Goal: Task Accomplishment & Management: Manage account settings

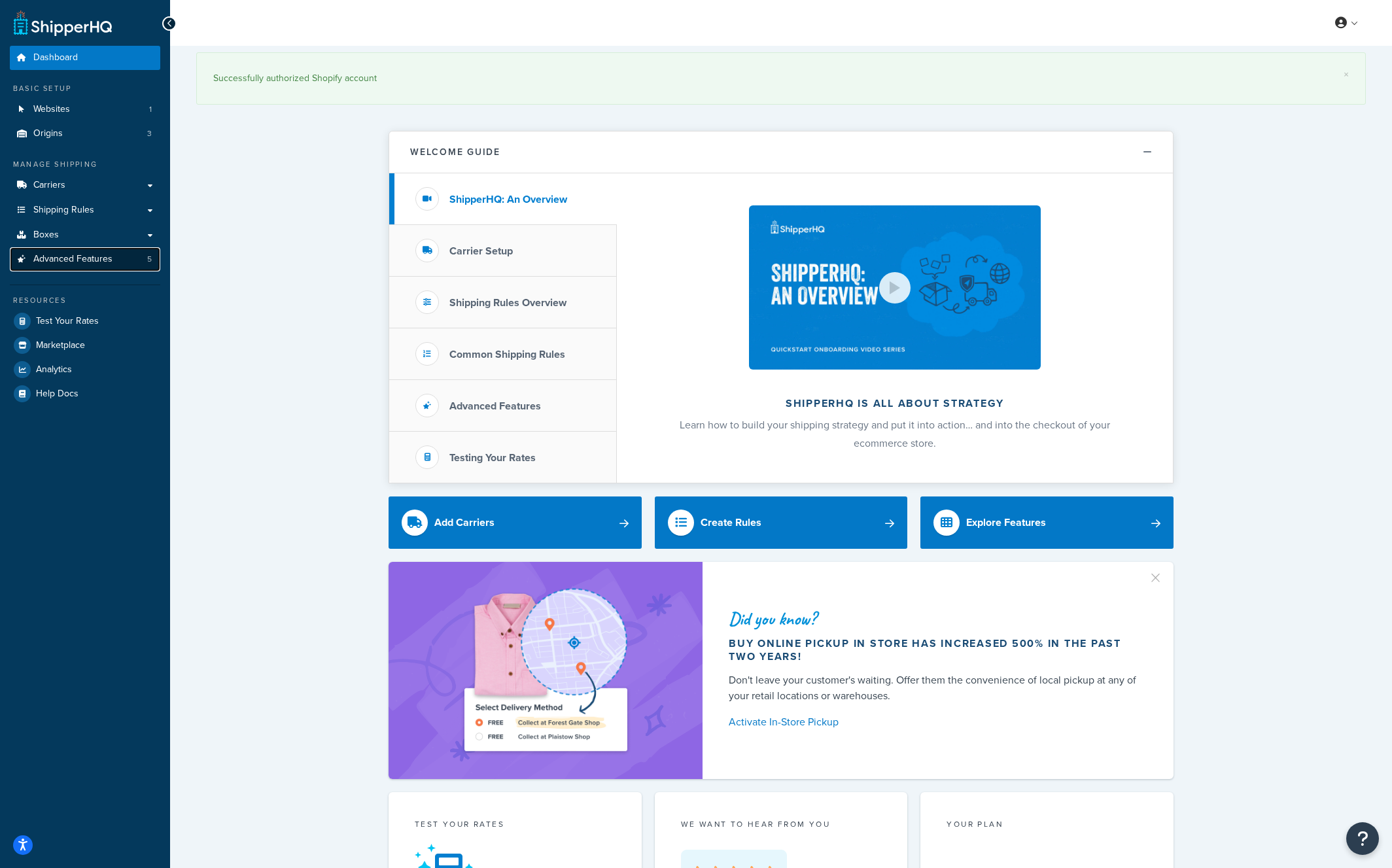
click at [44, 258] on span "Advanced Features" at bounding box center [73, 259] width 79 height 11
click at [63, 258] on span "Advanced Features" at bounding box center [73, 259] width 79 height 11
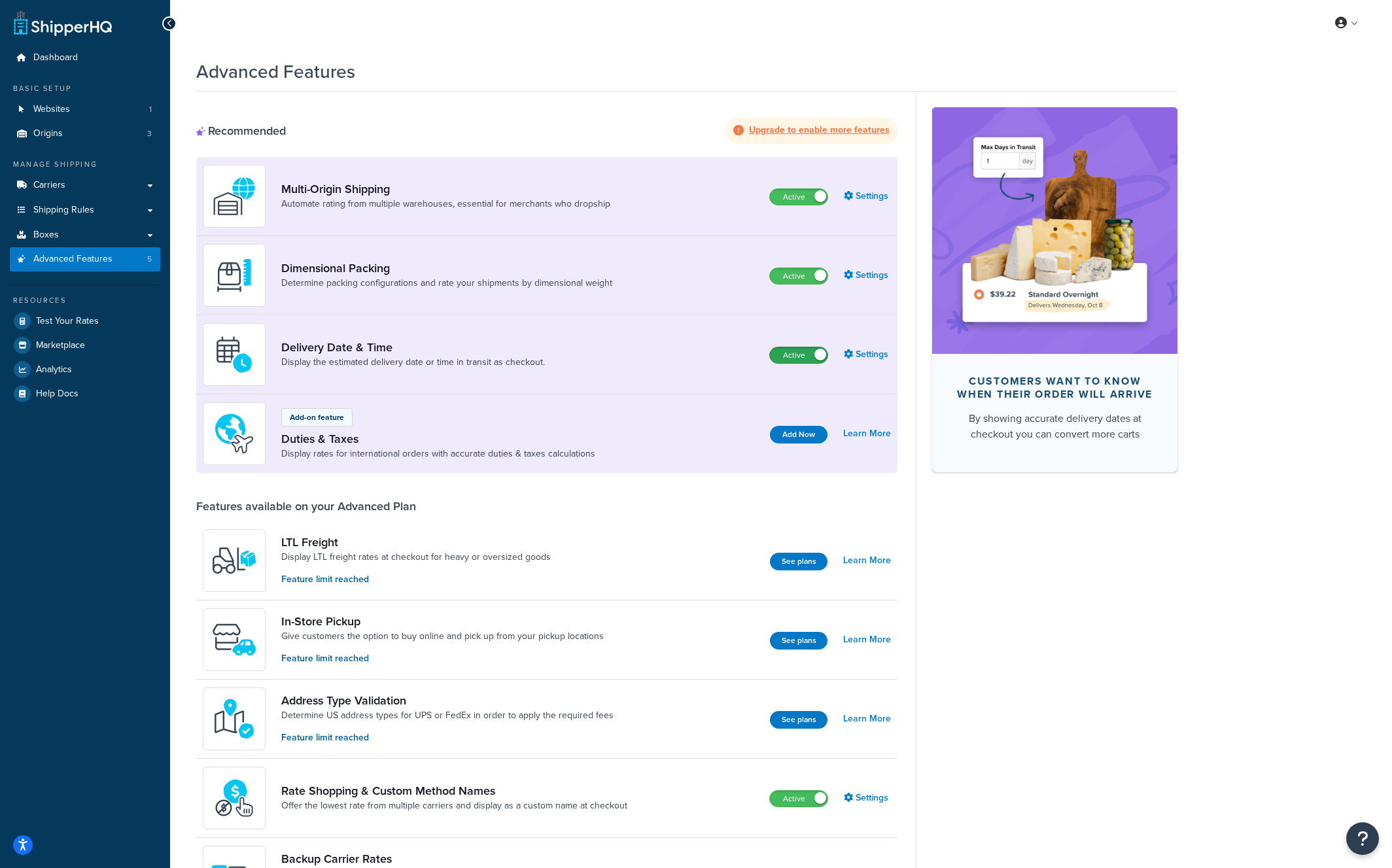
click at [813, 355] on label "Active" at bounding box center [798, 355] width 57 height 16
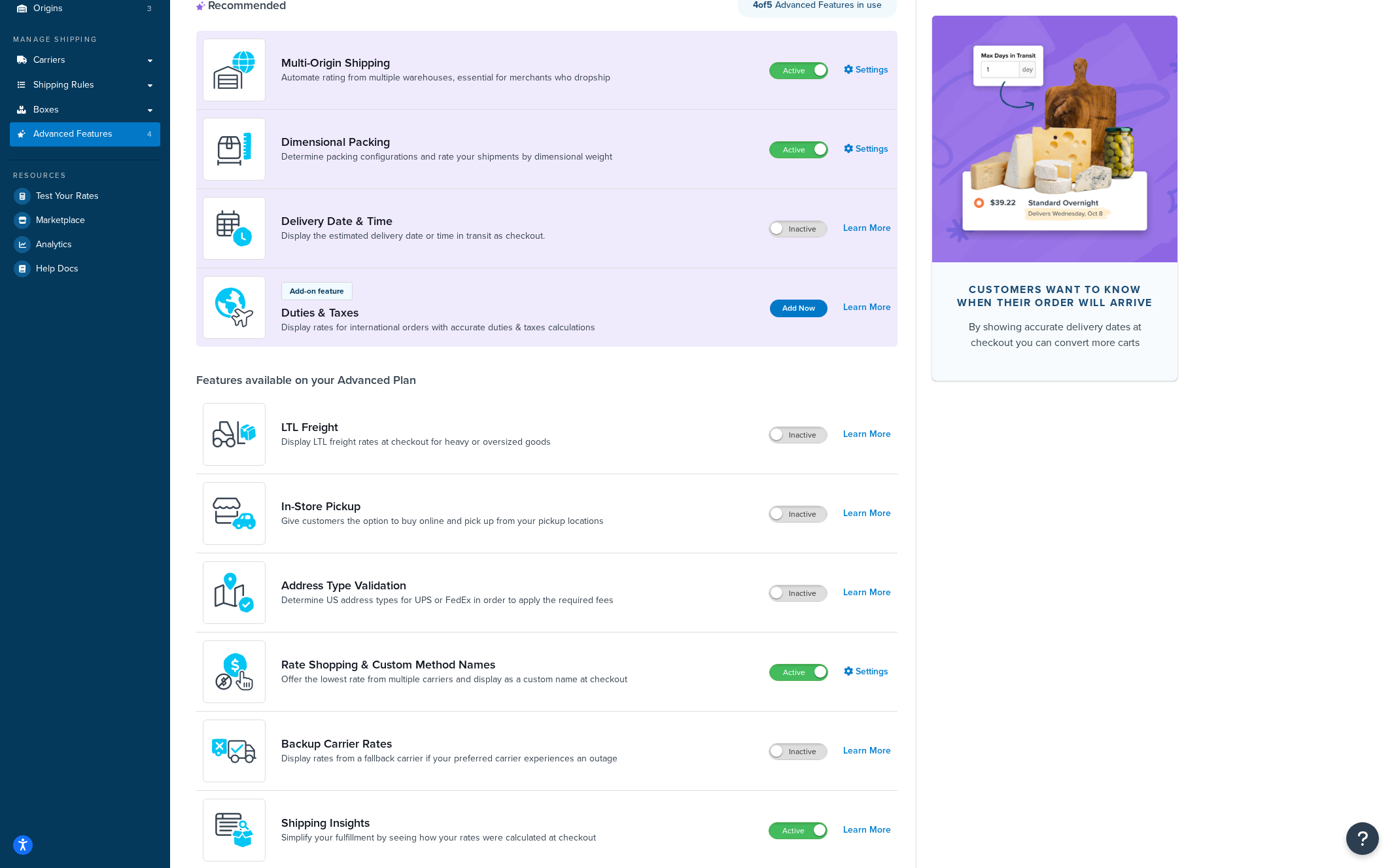
scroll to position [122, 0]
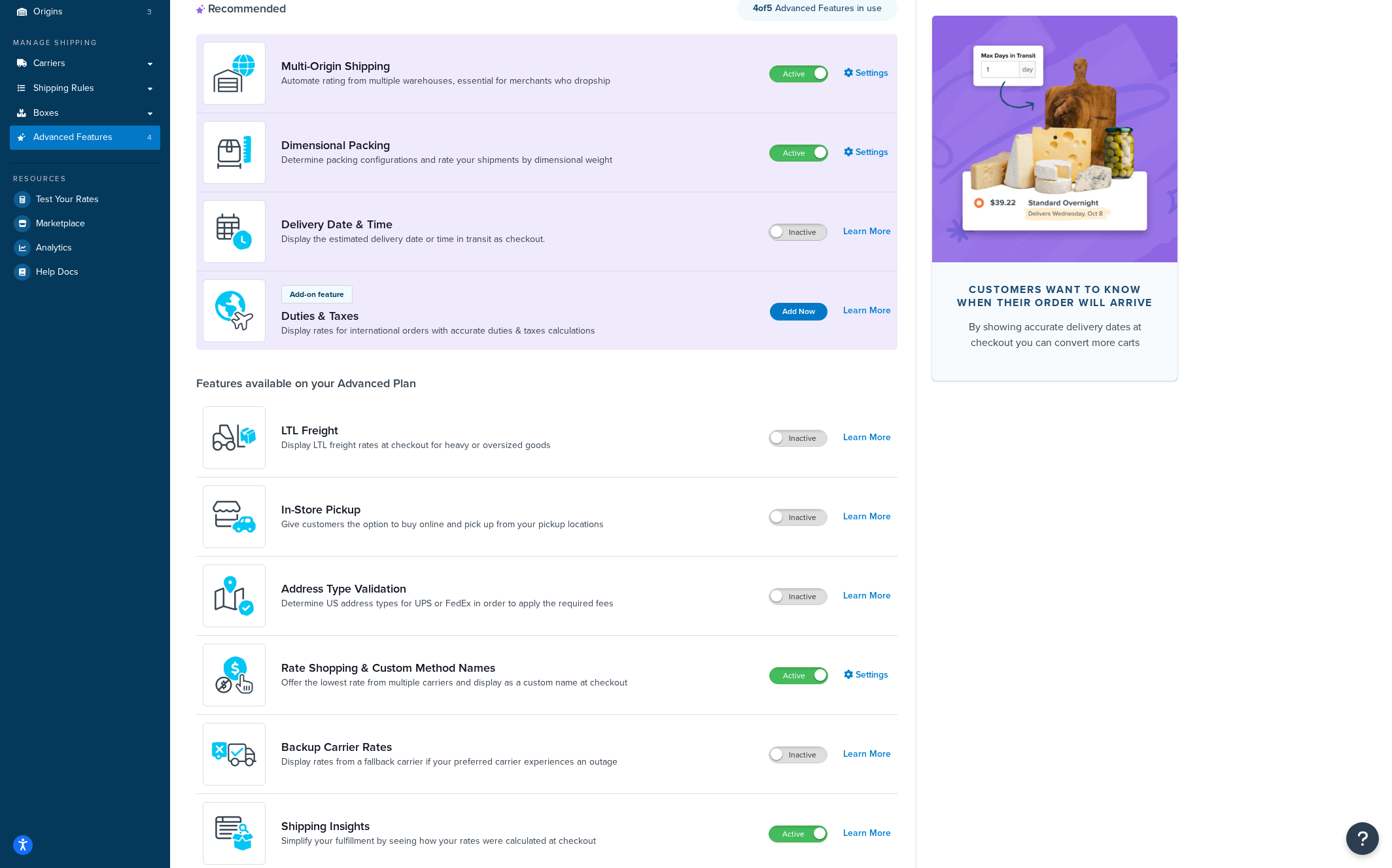
click at [779, 229] on span at bounding box center [776, 231] width 12 height 12
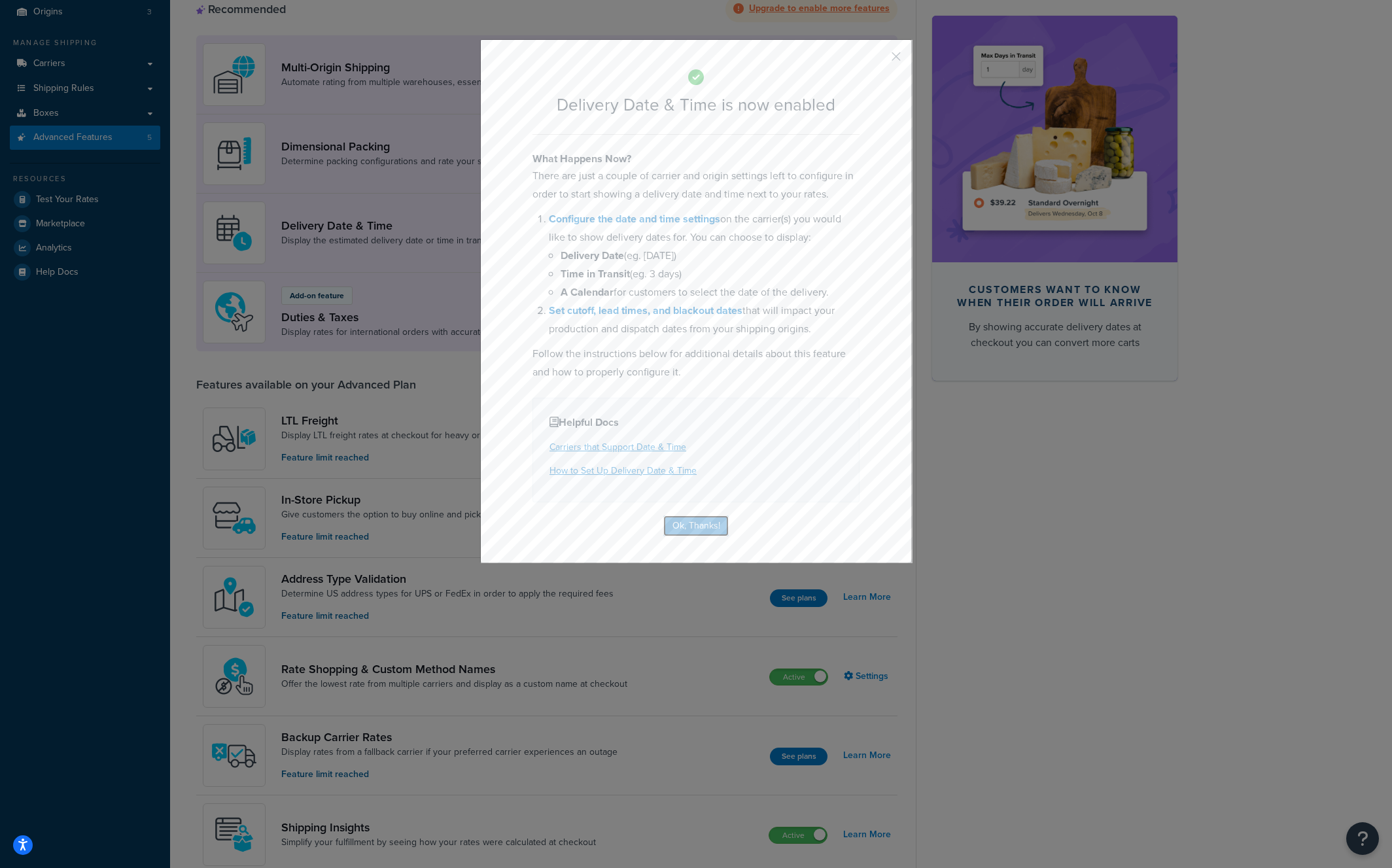
click at [702, 527] on button "Ok, Thanks!" at bounding box center [696, 526] width 66 height 21
